Goal: Task Accomplishment & Management: Manage account settings

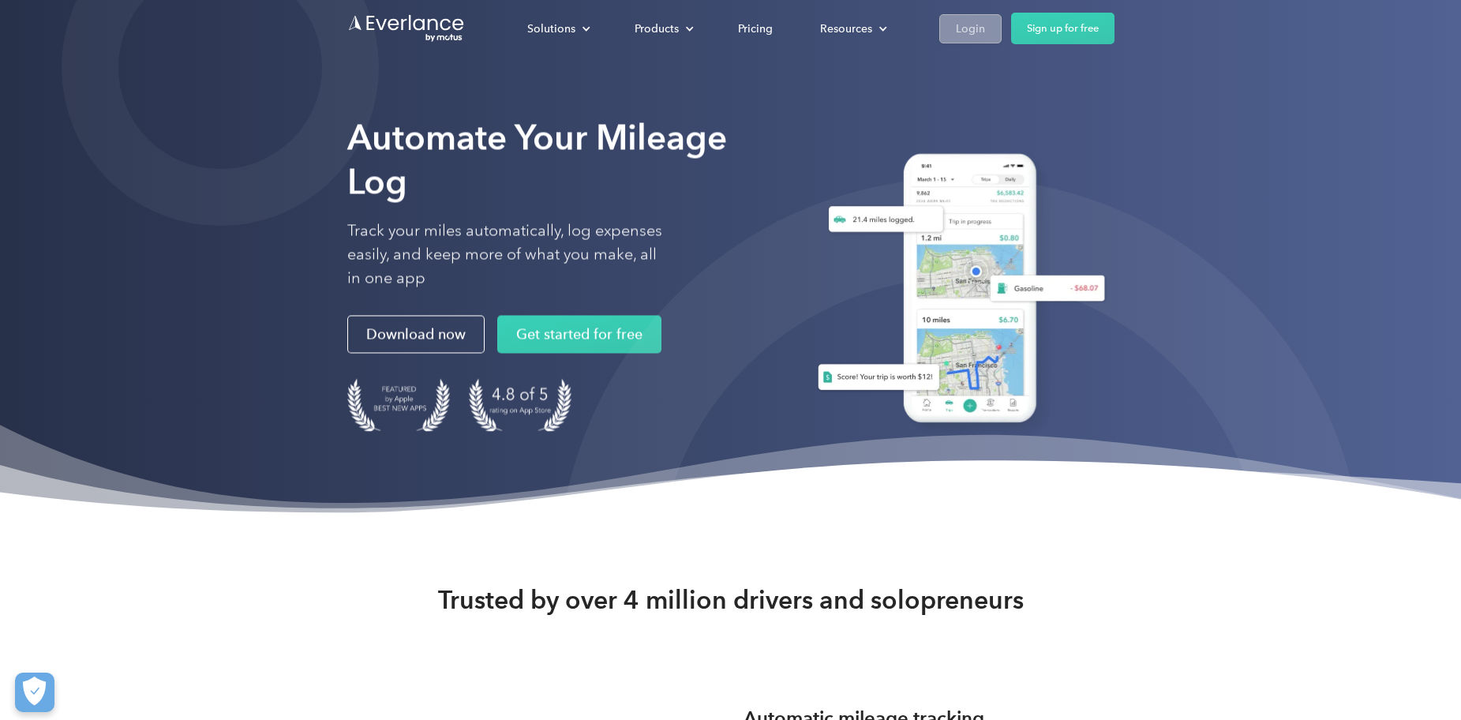
click at [981, 22] on div "Login" at bounding box center [970, 29] width 29 height 20
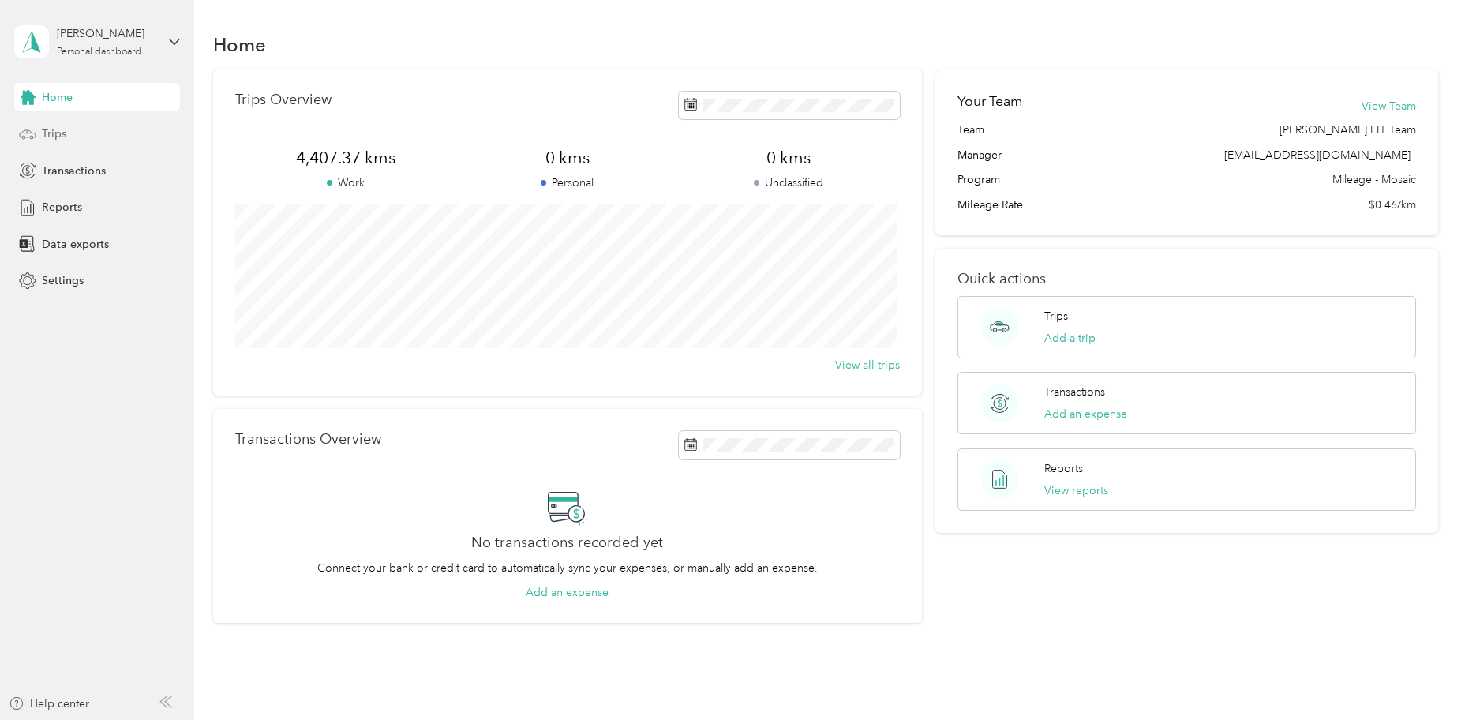
click at [59, 129] on span "Trips" at bounding box center [54, 134] width 24 height 17
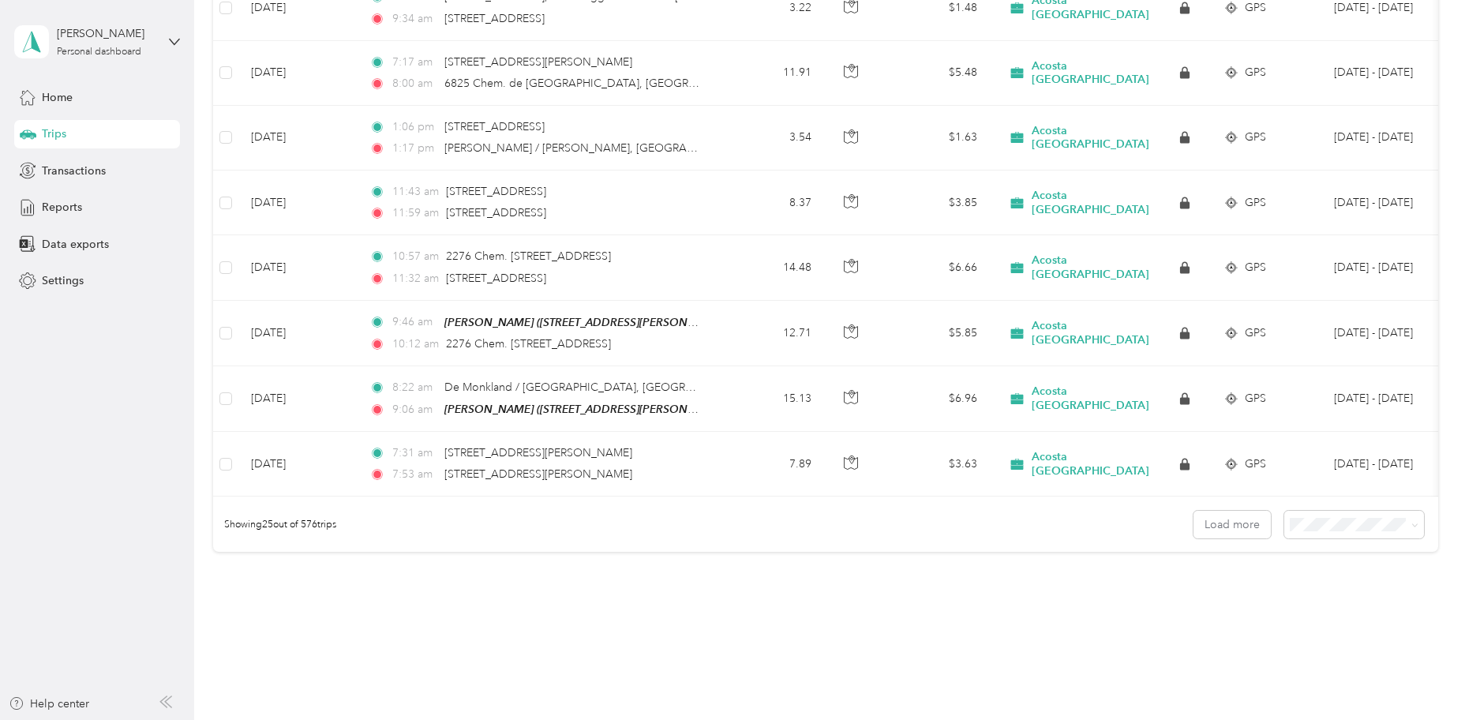
scroll to position [1455, 0]
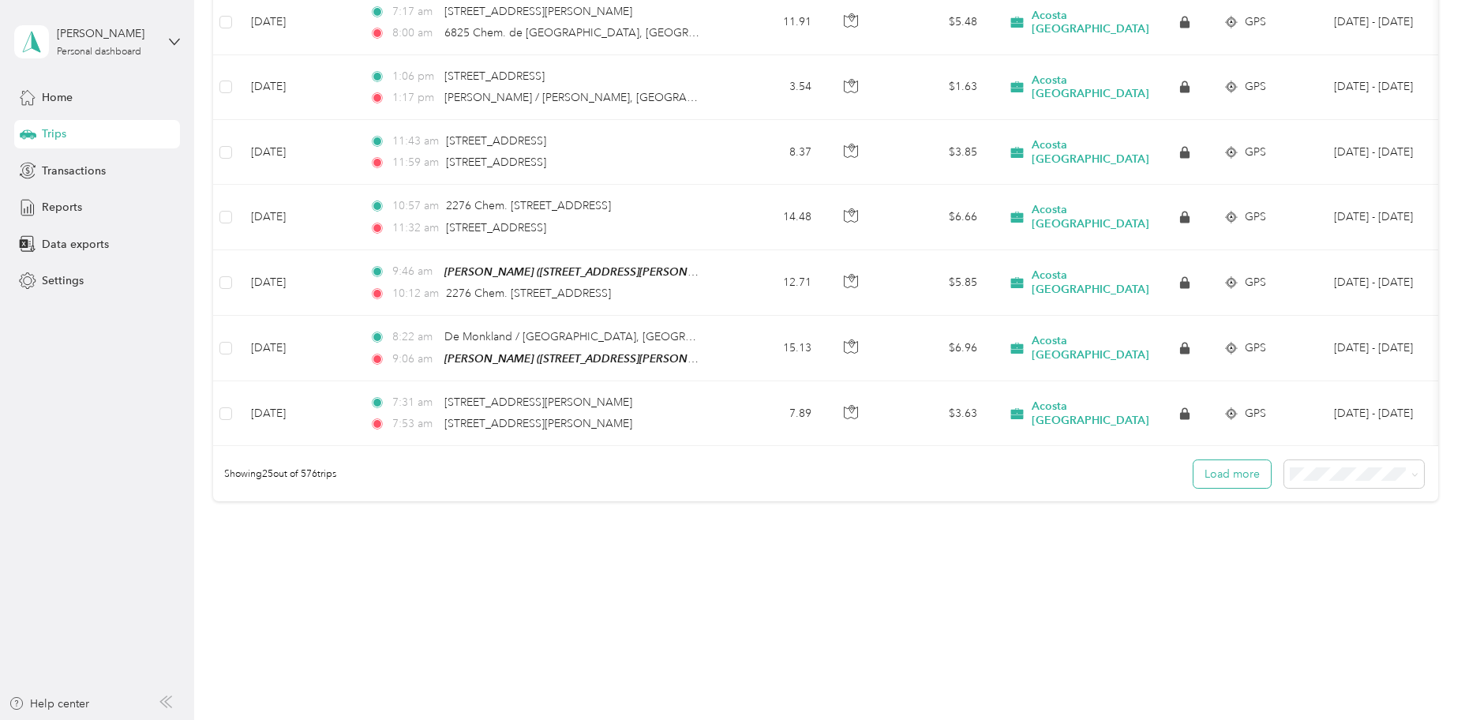
click at [1238, 471] on button "Load more" at bounding box center [1232, 474] width 77 height 28
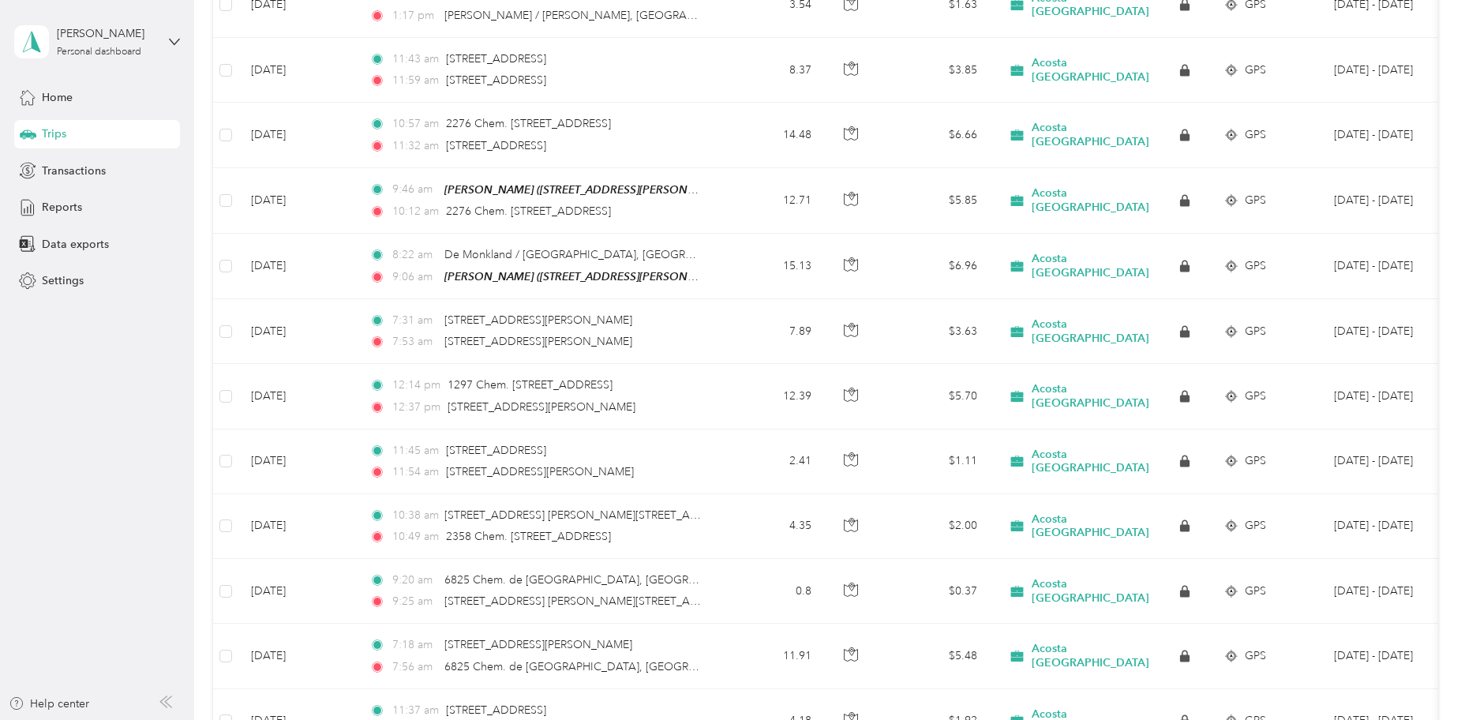
scroll to position [1614, 0]
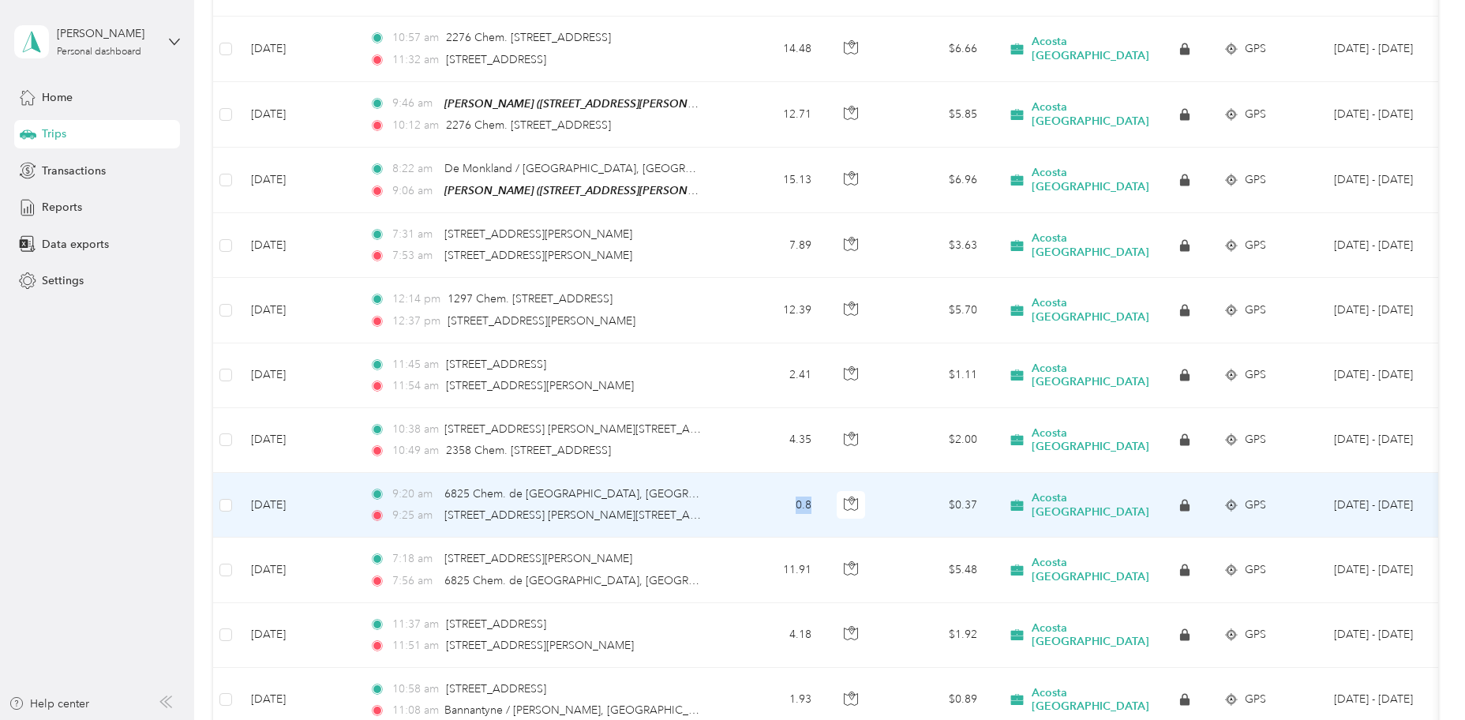
drag, startPoint x: 790, startPoint y: 501, endPoint x: 823, endPoint y: 505, distance: 33.4
click at [823, 505] on td "0.8" at bounding box center [772, 505] width 104 height 65
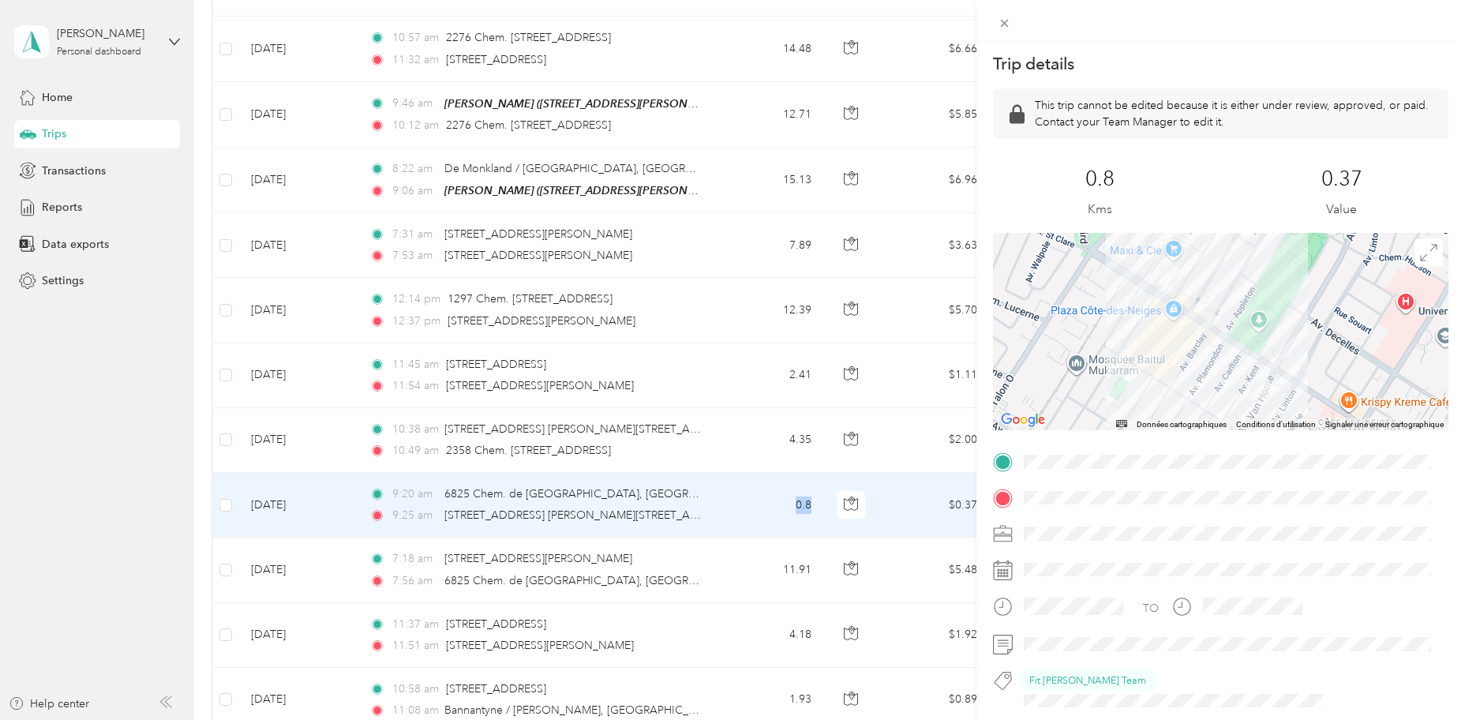
click at [127, 459] on div "Trip details This trip cannot be edited because it is either under review, appr…" at bounding box center [732, 360] width 1465 height 720
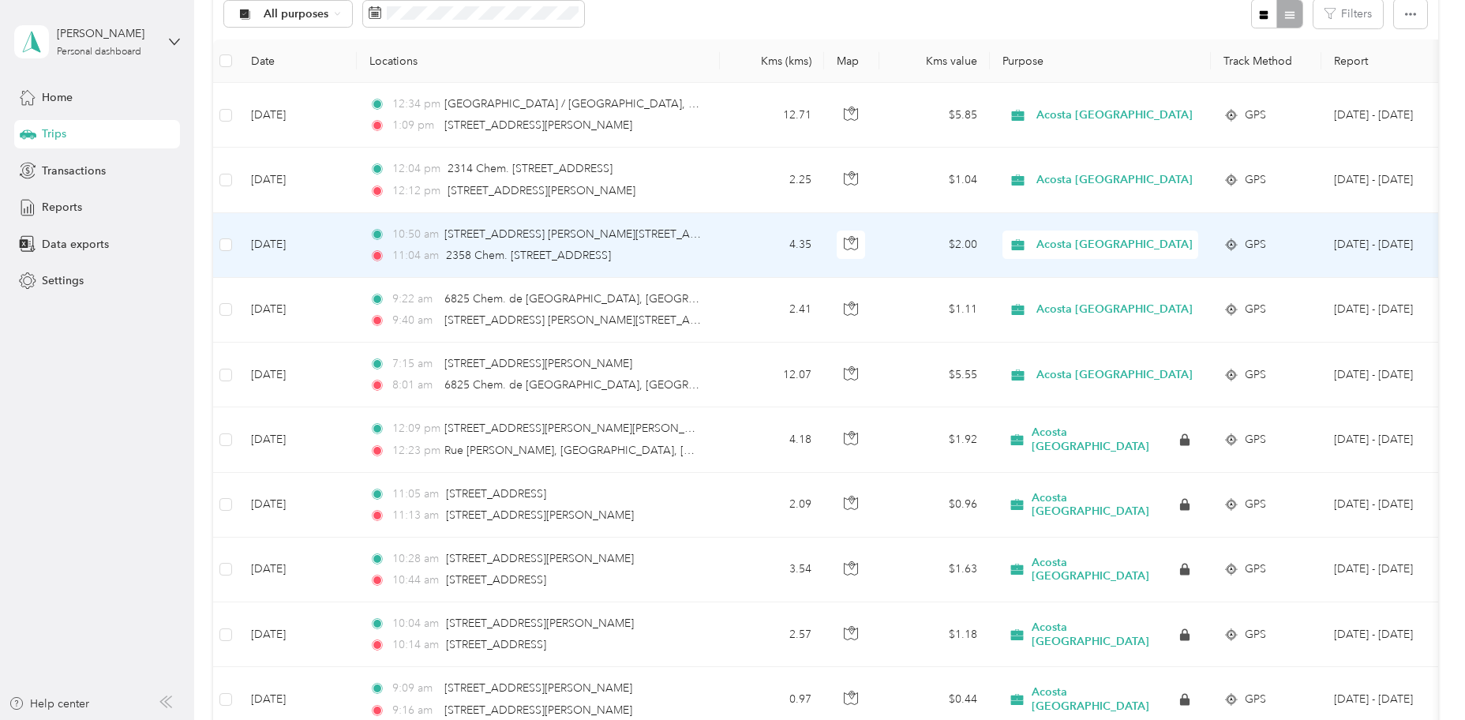
scroll to position [211, 0]
